Goal: Information Seeking & Learning: Learn about a topic

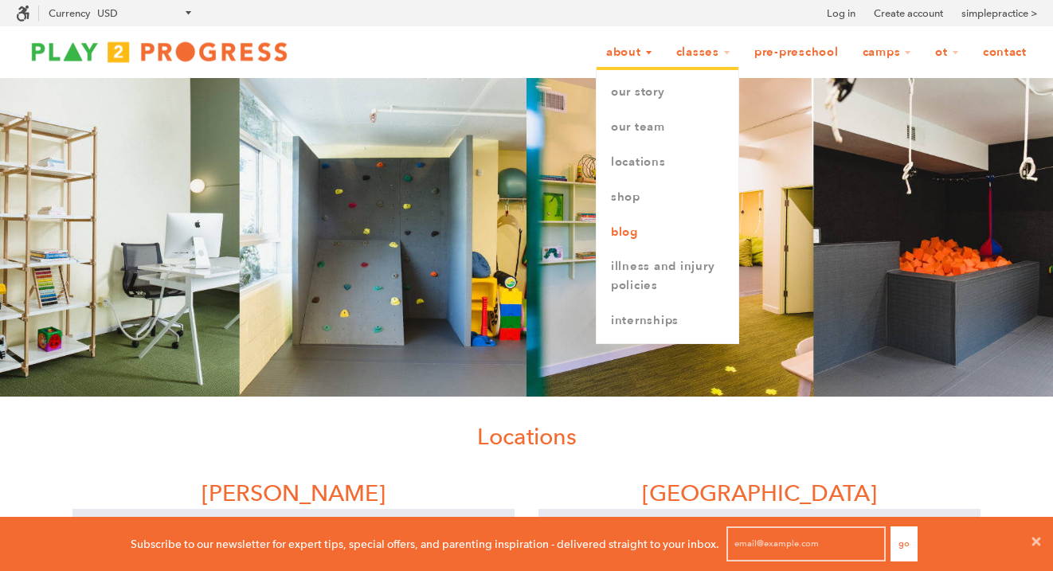
click at [620, 233] on link "Blog" at bounding box center [668, 232] width 142 height 35
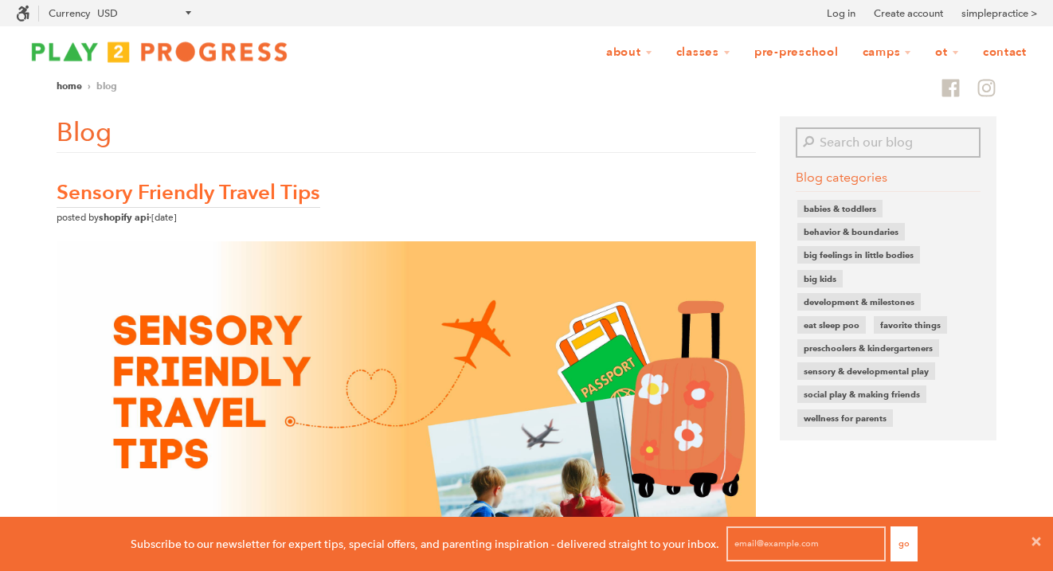
scroll to position [1, 1]
click at [852, 140] on input "Search our blog" at bounding box center [899, 142] width 163 height 30
type input "emotional regulation"
click at [796, 127] on button "Search" at bounding box center [807, 142] width 22 height 30
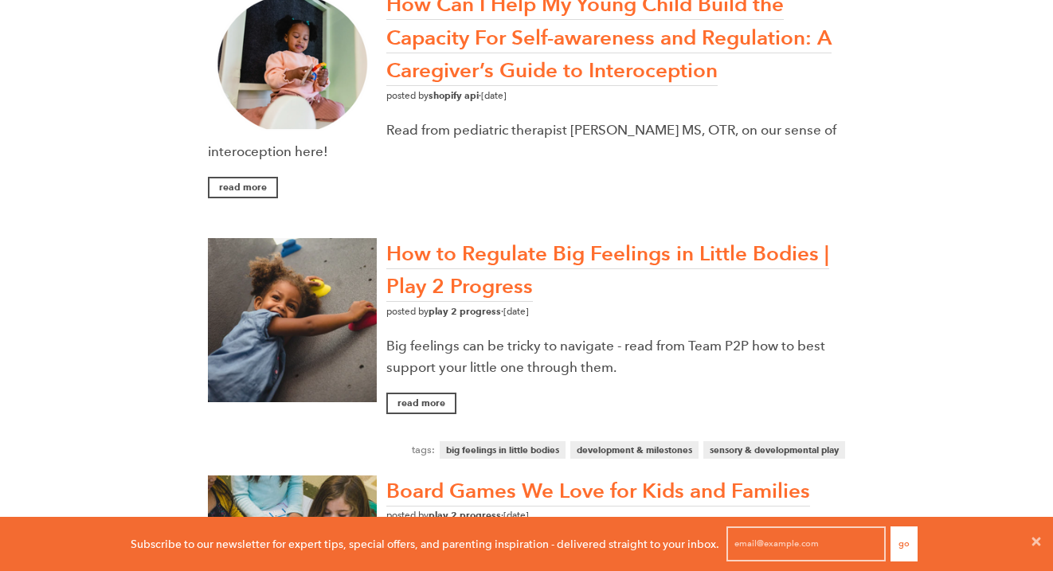
scroll to position [502, 0]
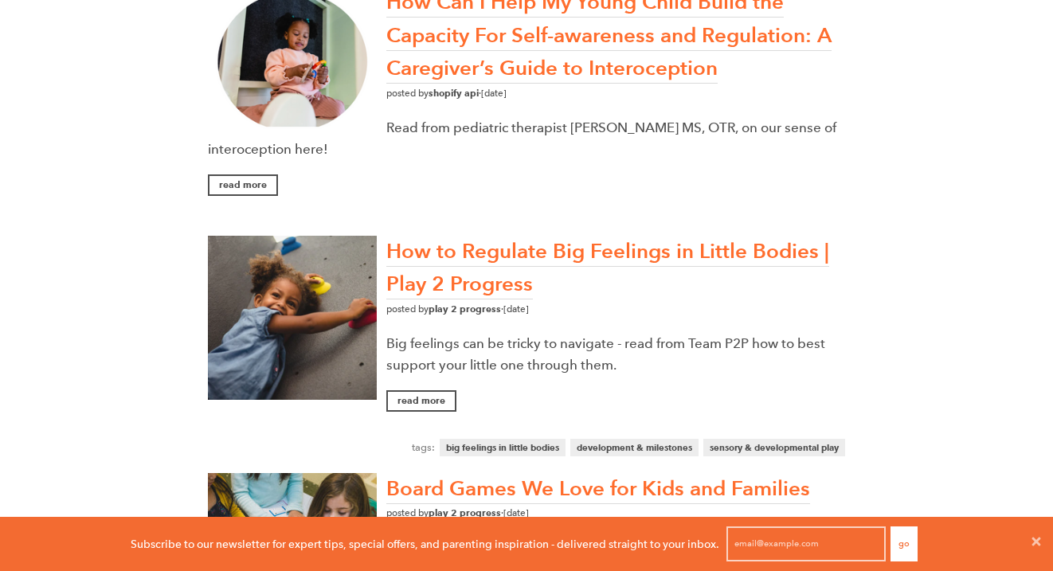
click at [535, 253] on link "How to Regulate Big Feelings in Little Bodies | Play 2 Progress" at bounding box center [607, 268] width 443 height 63
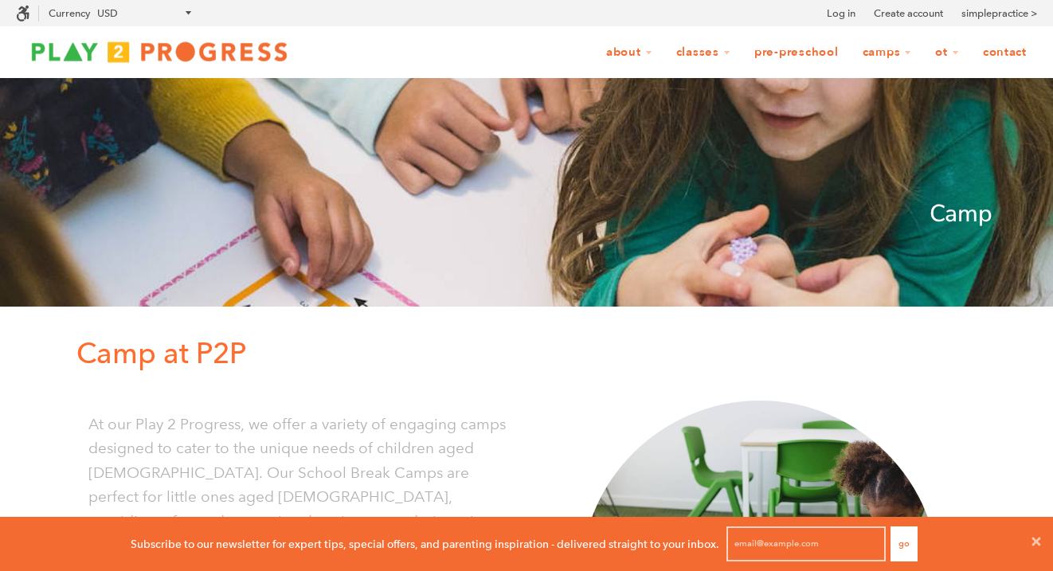
scroll to position [1, 1]
click at [773, 57] on link "Pre-Preschool" at bounding box center [796, 52] width 105 height 30
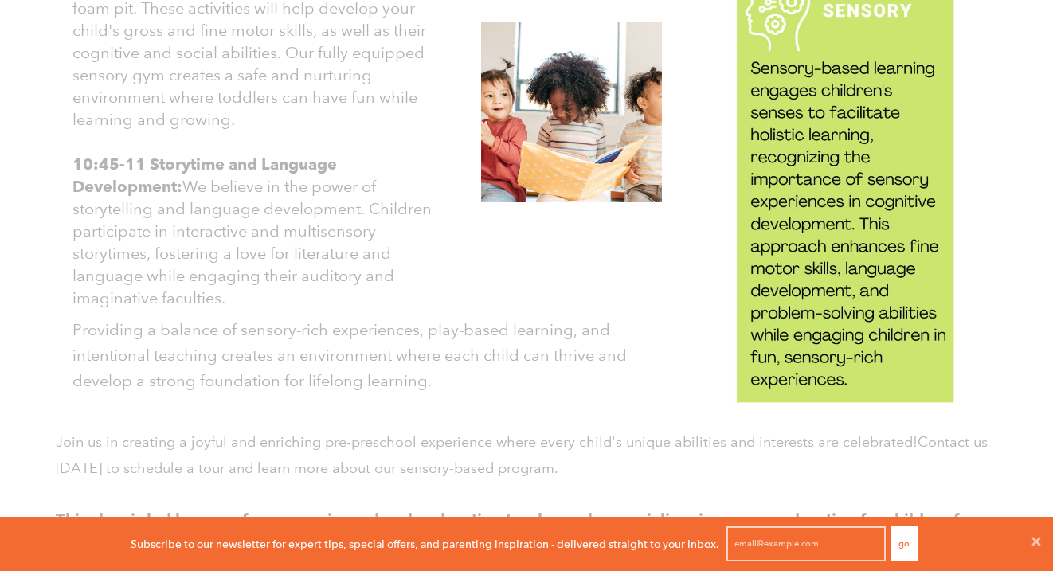
scroll to position [1605, 0]
